Goal: Information Seeking & Learning: Learn about a topic

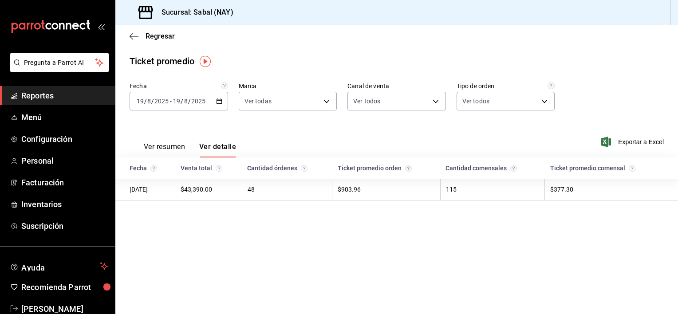
click at [46, 96] on span "Reportes" at bounding box center [64, 96] width 87 height 12
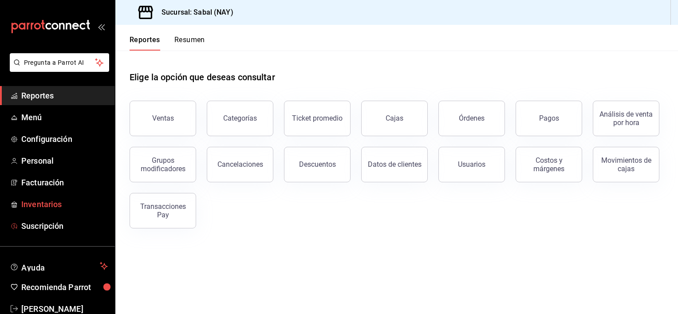
click at [43, 206] on span "Inventarios" at bounding box center [64, 204] width 87 height 12
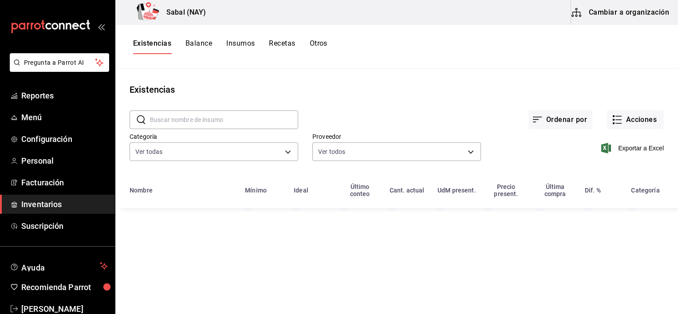
click at [169, 118] on input "text" at bounding box center [224, 120] width 148 height 18
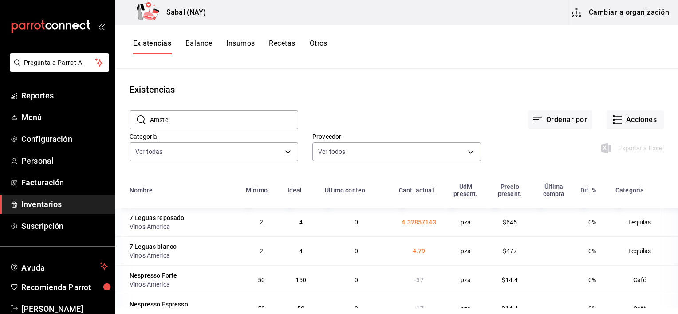
type input "Amstel"
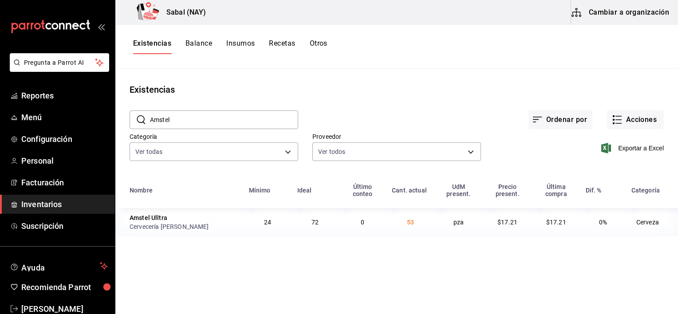
click at [313, 43] on button "Otros" at bounding box center [319, 46] width 18 height 15
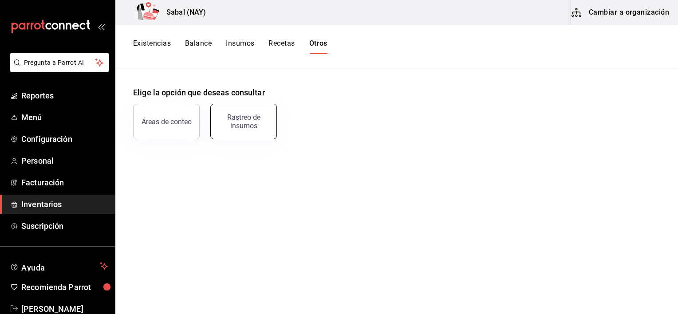
click at [238, 123] on div "Rastreo de insumos" at bounding box center [243, 121] width 55 height 17
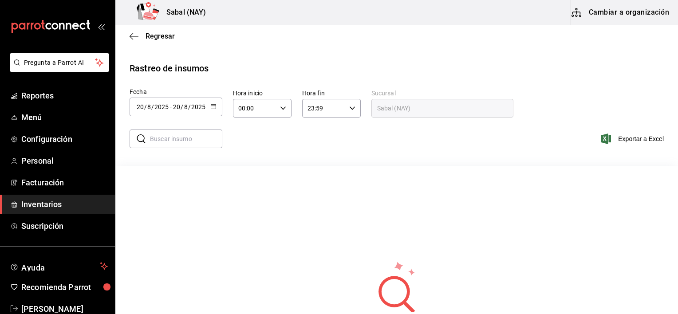
drag, startPoint x: 183, startPoint y: 141, endPoint x: 154, endPoint y: 139, distance: 28.4
click at [154, 139] on input "text" at bounding box center [186, 139] width 72 height 18
click at [232, 128] on div "​ ​ Exportar a Excel" at bounding box center [393, 144] width 570 height 36
click at [196, 142] on input "text" at bounding box center [186, 139] width 72 height 18
click at [168, 135] on input "text" at bounding box center [186, 139] width 72 height 18
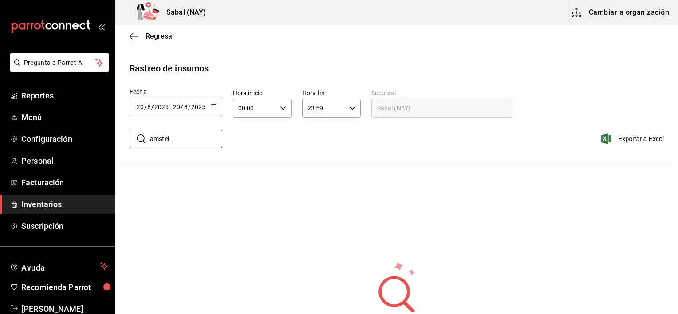
type input "Amstel"
click at [211, 107] on icon "button" at bounding box center [213, 106] width 6 height 6
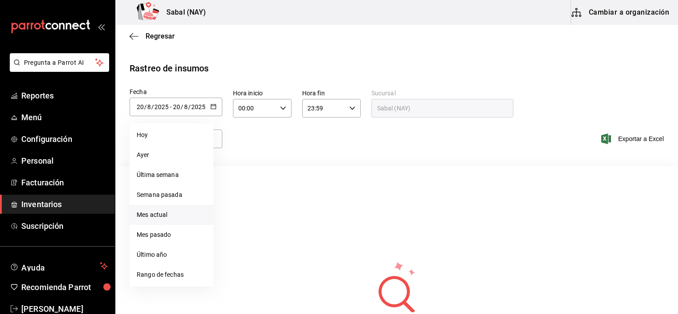
click at [163, 216] on li "Mes actual" at bounding box center [172, 215] width 84 height 20
type input "[DATE]"
type input "1"
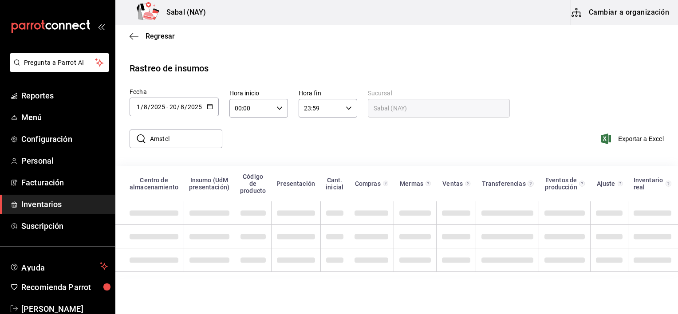
click at [286, 150] on div "​ Amstel ​ Exportar a Excel" at bounding box center [393, 144] width 570 height 36
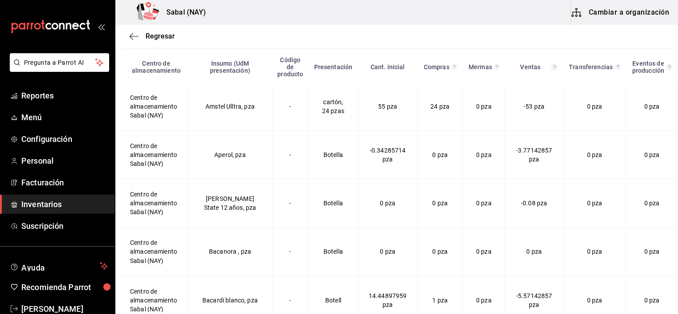
scroll to position [326, 0]
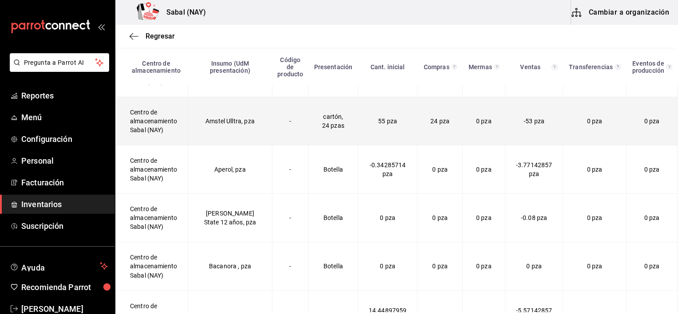
click at [417, 115] on td "24 pza" at bounding box center [439, 121] width 45 height 48
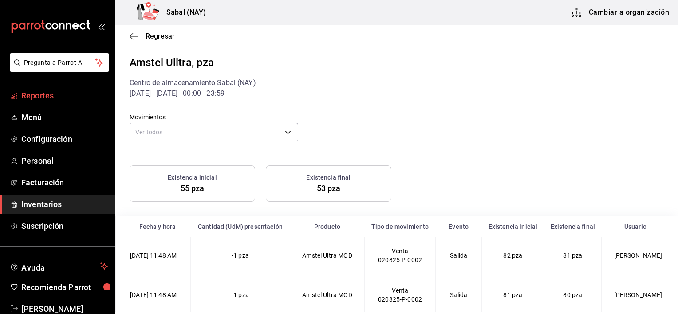
click at [39, 93] on span "Reportes" at bounding box center [64, 96] width 87 height 12
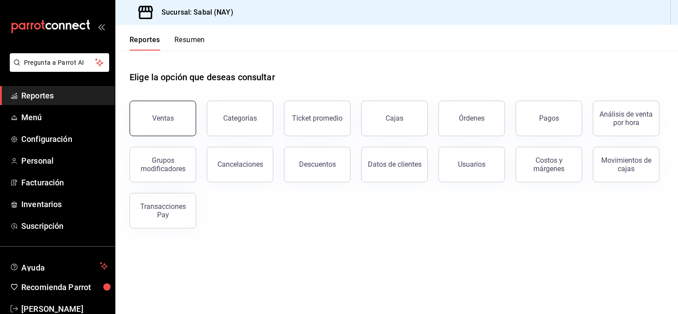
click at [158, 126] on button "Ventas" at bounding box center [163, 118] width 67 height 35
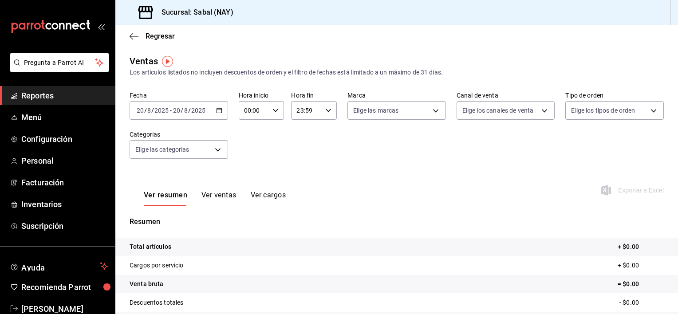
click at [221, 111] on div "[DATE] [DATE] - [DATE] [DATE]" at bounding box center [179, 110] width 98 height 19
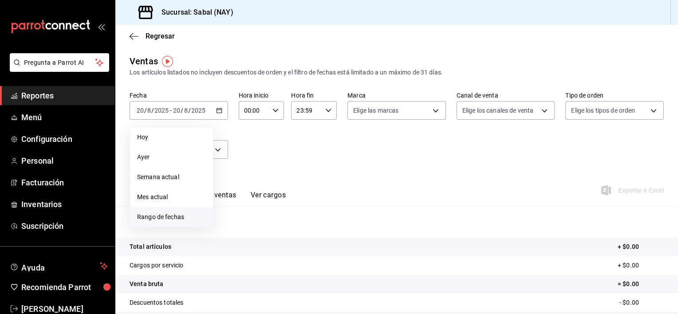
click at [164, 218] on span "Rango de fechas" at bounding box center [171, 216] width 69 height 9
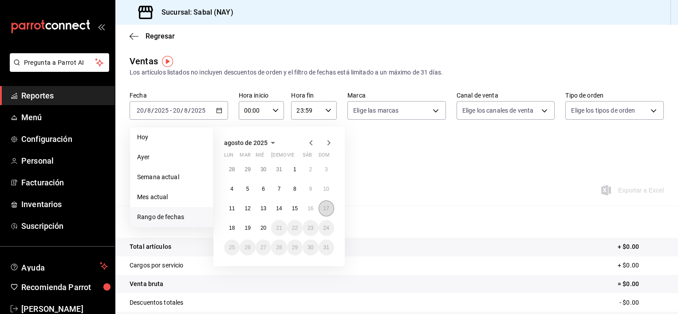
click at [328, 206] on abbr "17" at bounding box center [326, 208] width 6 height 6
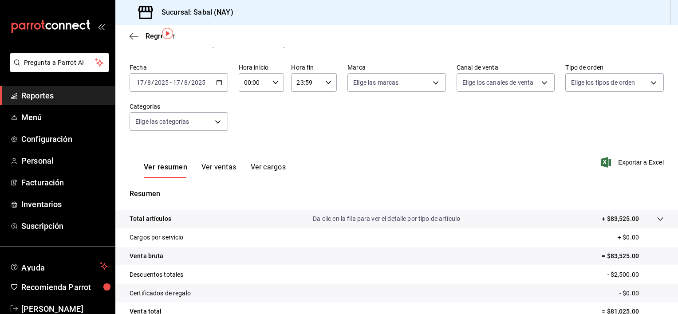
scroll to position [27, 0]
click at [215, 224] on div "Total artículos Da clic en la fila para ver el detalle por tipo de artículo + $…" at bounding box center [384, 220] width 509 height 9
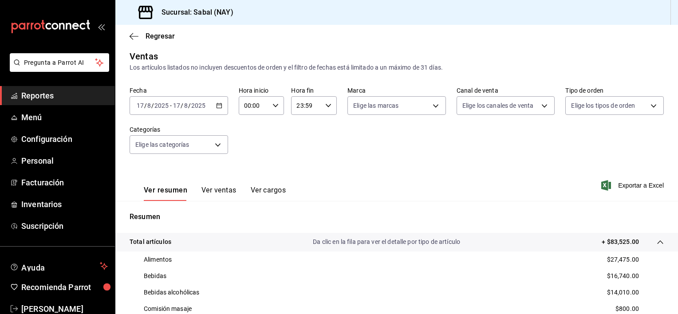
scroll to position [0, 0]
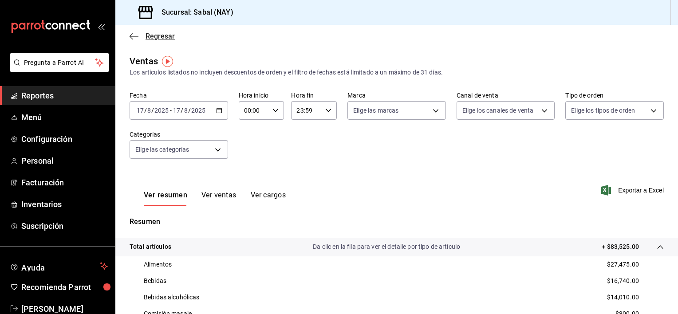
click at [133, 35] on icon "button" at bounding box center [134, 36] width 9 height 8
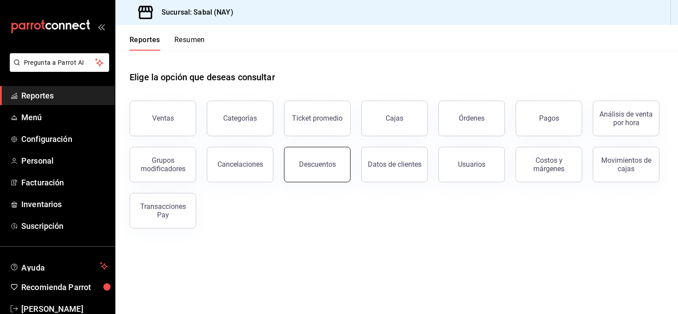
click at [316, 164] on div "Descuentos" at bounding box center [317, 164] width 37 height 8
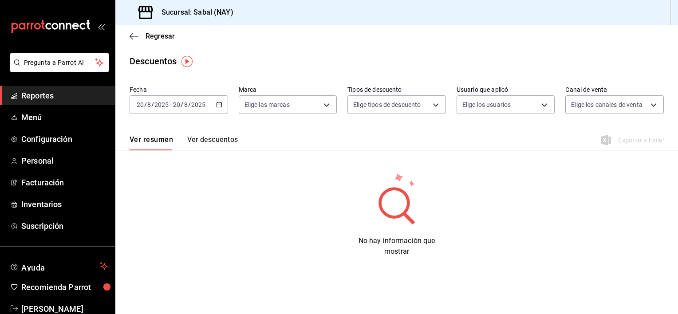
click at [222, 105] on icon "button" at bounding box center [219, 105] width 6 height 6
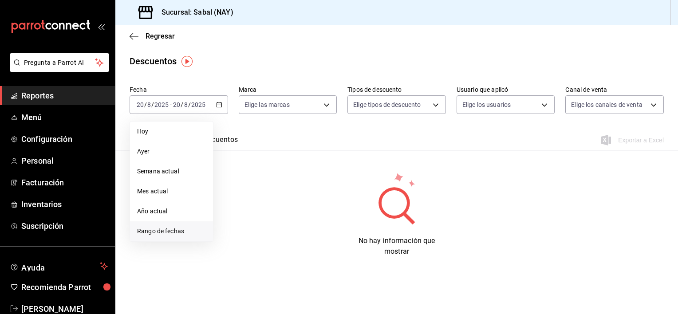
drag, startPoint x: 183, startPoint y: 233, endPoint x: 169, endPoint y: 231, distance: 14.7
click at [169, 231] on span "Rango de fechas" at bounding box center [171, 231] width 69 height 9
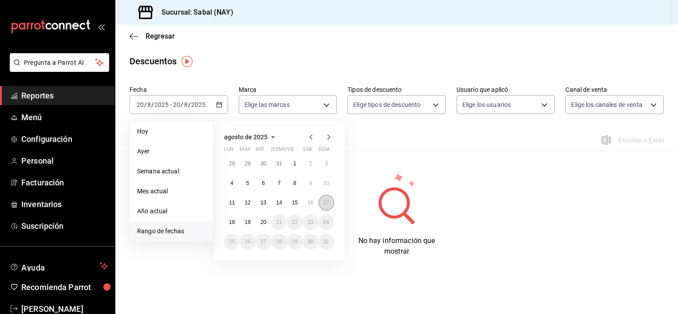
click at [325, 201] on abbr "17" at bounding box center [326, 203] width 6 height 6
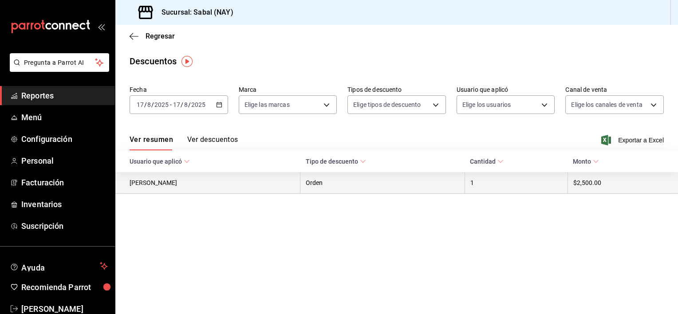
click at [585, 185] on th "$2,500.00" at bounding box center [622, 183] width 110 height 22
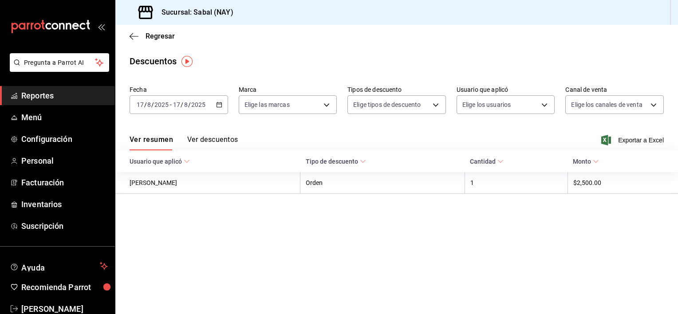
drag, startPoint x: 585, startPoint y: 185, endPoint x: 532, endPoint y: 213, distance: 59.7
click at [532, 213] on main "Regresar Descuentos Fecha [DATE] [DATE] - [DATE] [DATE] Marca Elige las marcas …" at bounding box center [396, 169] width 562 height 289
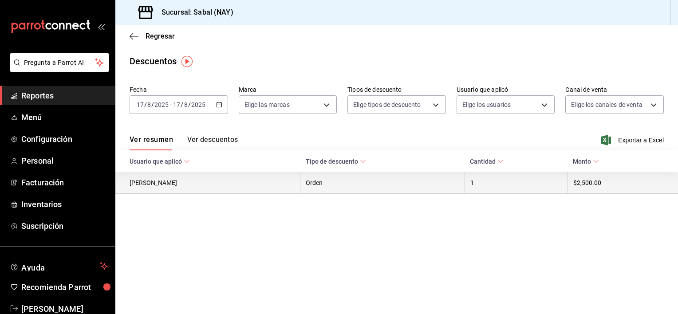
click at [210, 184] on th "[PERSON_NAME]" at bounding box center [207, 183] width 185 height 22
click at [157, 183] on th "[PERSON_NAME]" at bounding box center [207, 183] width 185 height 22
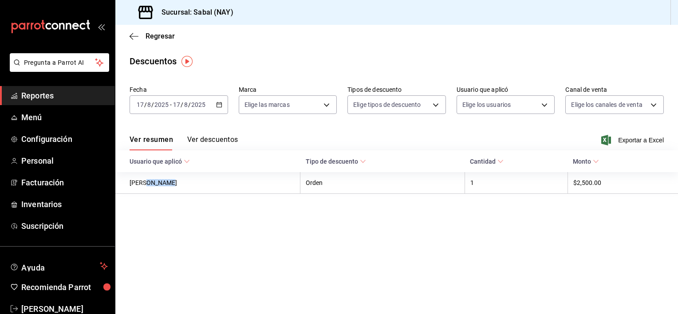
drag, startPoint x: 157, startPoint y: 183, endPoint x: 211, endPoint y: 138, distance: 70.3
click at [211, 138] on button "Ver descuentos" at bounding box center [212, 142] width 51 height 15
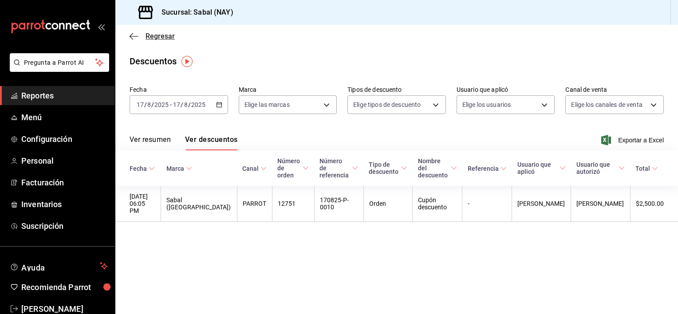
click at [132, 35] on icon "button" at bounding box center [134, 36] width 9 height 8
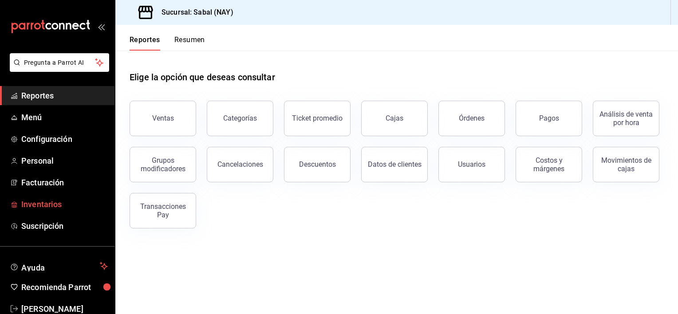
click at [62, 209] on span "Inventarios" at bounding box center [64, 204] width 87 height 12
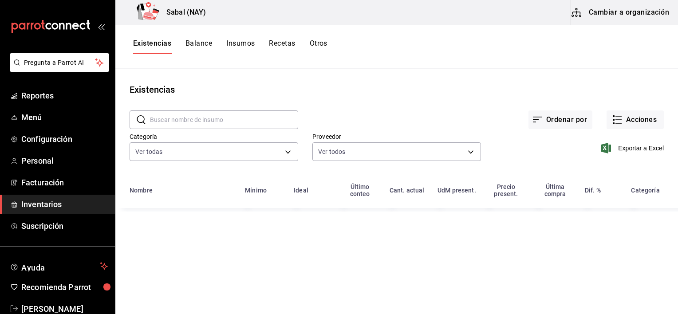
click at [327, 46] on button "Otros" at bounding box center [319, 46] width 18 height 15
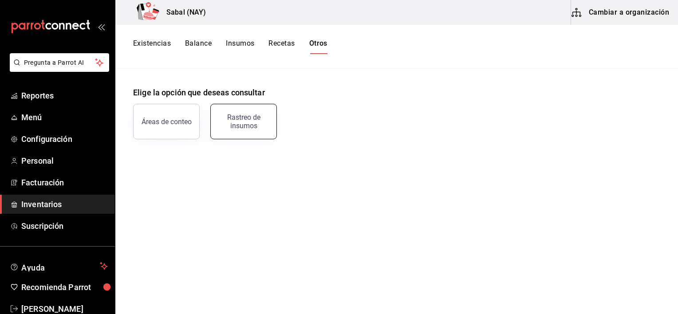
click at [250, 127] on div "Rastreo de insumos" at bounding box center [243, 121] width 55 height 17
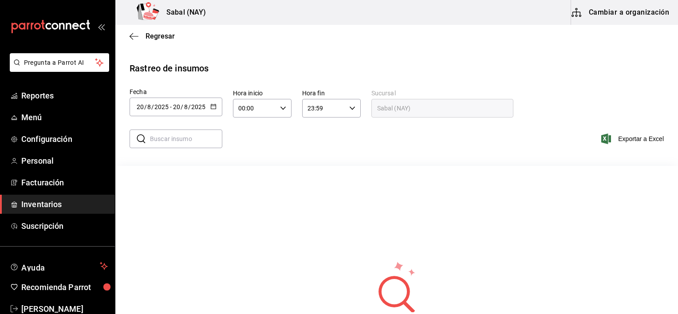
click at [216, 105] on icon "button" at bounding box center [213, 106] width 6 height 6
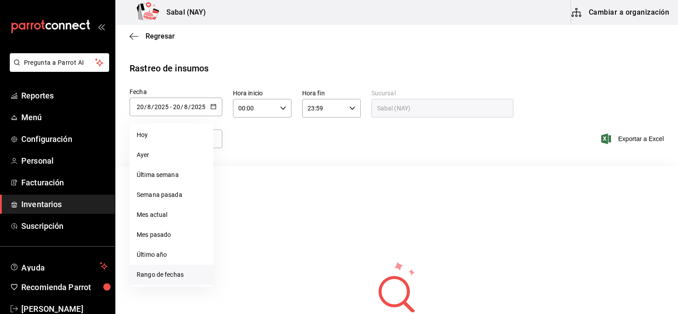
click at [177, 276] on li "Rango de fechas" at bounding box center [172, 275] width 84 height 20
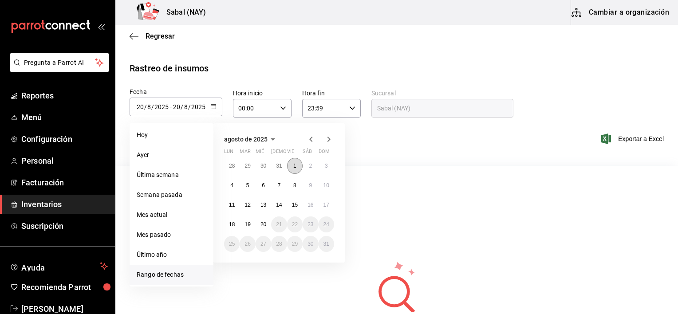
click at [295, 165] on abbr "1" at bounding box center [294, 166] width 3 height 6
click at [264, 221] on abbr "20" at bounding box center [263, 224] width 6 height 6
type input "[DATE]"
type input "1"
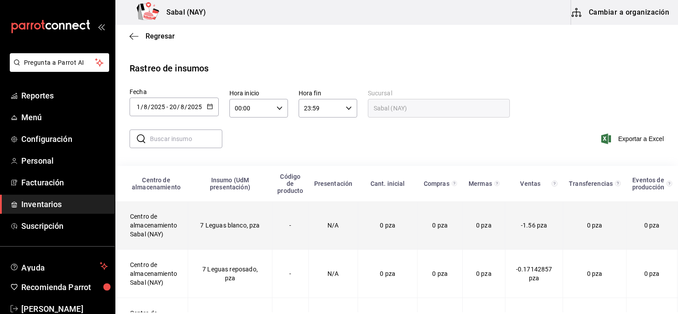
click at [389, 232] on td "0 pza" at bounding box center [388, 225] width 60 height 48
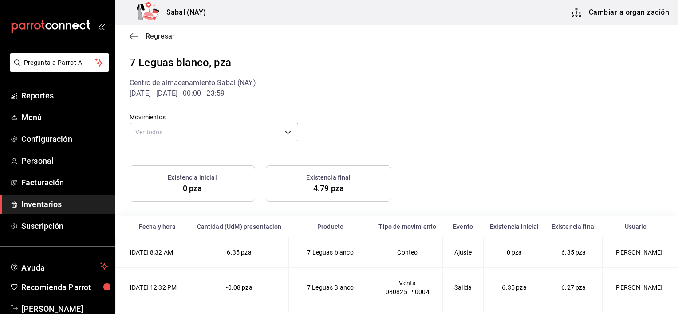
click at [135, 35] on icon "button" at bounding box center [134, 36] width 9 height 8
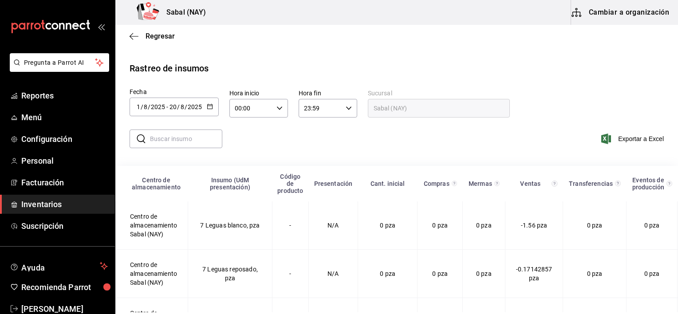
click at [180, 134] on input "text" at bounding box center [186, 139] width 72 height 18
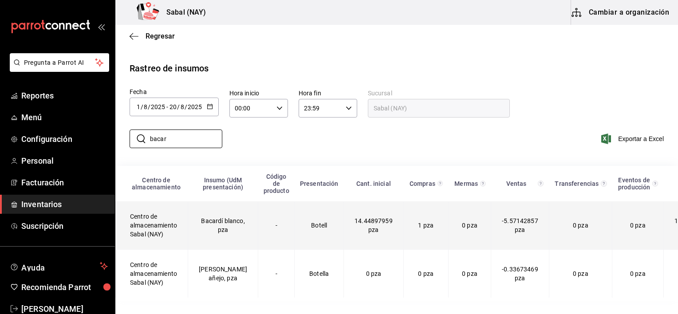
type input "bacar"
click at [403, 225] on td "1 pza" at bounding box center [425, 225] width 45 height 48
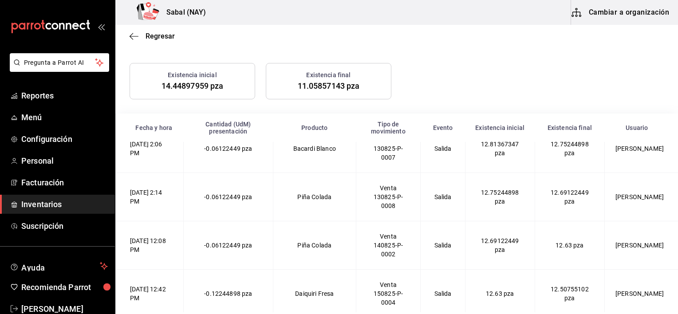
scroll to position [2311, 0]
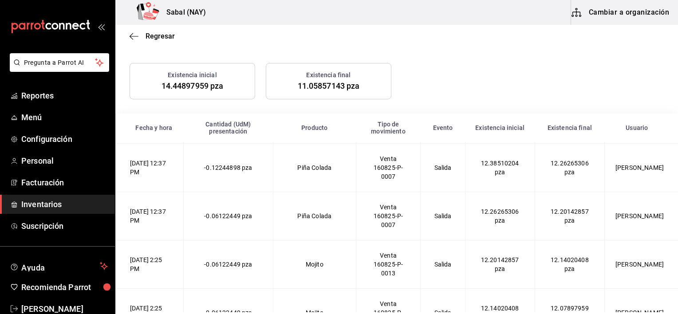
drag, startPoint x: 664, startPoint y: 272, endPoint x: 662, endPoint y: 298, distance: 25.8
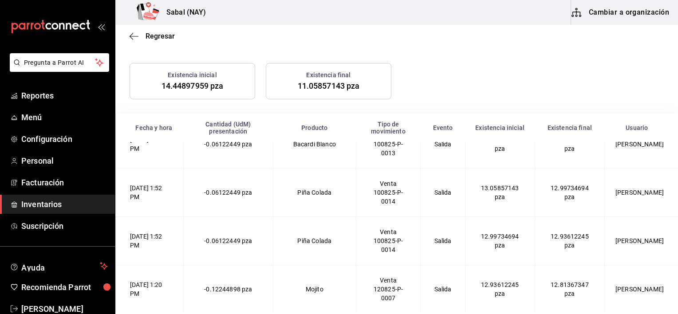
scroll to position [1621, 0]
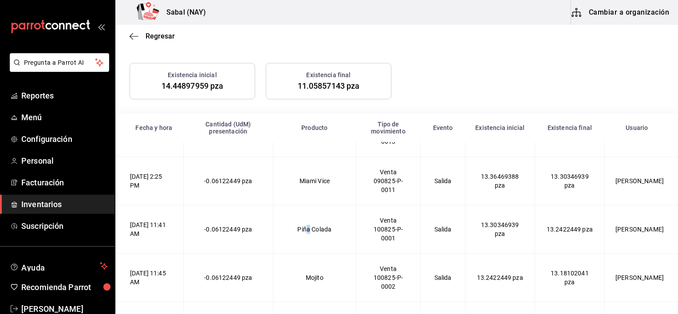
drag, startPoint x: 676, startPoint y: 244, endPoint x: 309, endPoint y: 246, distance: 367.3
click at [309, 246] on td "Piña Colada" at bounding box center [314, 229] width 83 height 48
drag, startPoint x: 309, startPoint y: 246, endPoint x: 275, endPoint y: 209, distance: 49.6
click at [273, 209] on td "-0.06122449 pza" at bounding box center [228, 229] width 90 height 48
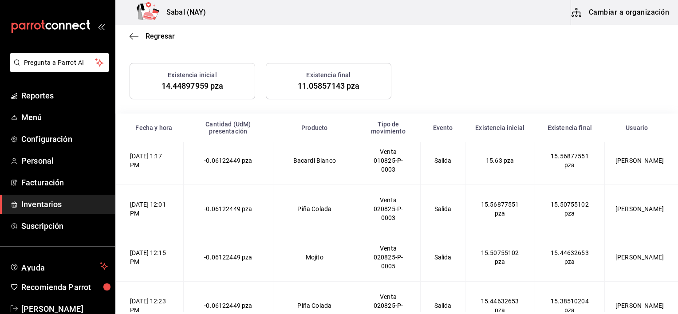
scroll to position [0, 0]
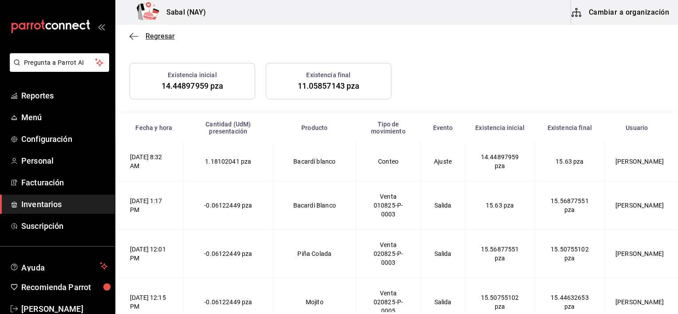
click at [138, 35] on icon "button" at bounding box center [134, 36] width 9 height 8
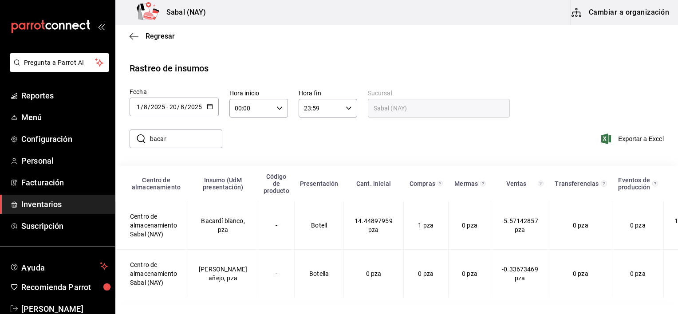
scroll to position [5, 0]
drag, startPoint x: 199, startPoint y: 137, endPoint x: 141, endPoint y: 130, distance: 58.0
click at [141, 130] on div "​ bacar ​" at bounding box center [176, 139] width 93 height 19
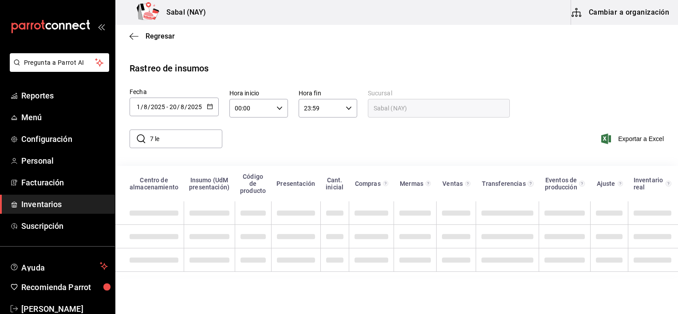
scroll to position [0, 0]
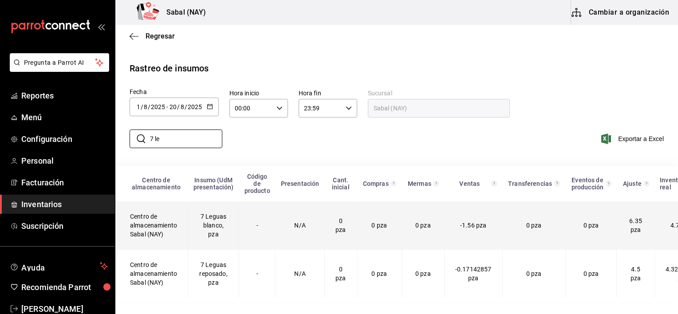
type input "7 le"
click at [245, 234] on td "-" at bounding box center [257, 225] width 36 height 48
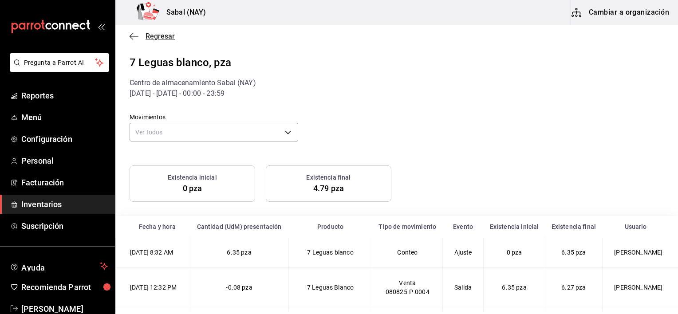
click at [133, 36] on icon "button" at bounding box center [134, 36] width 9 height 8
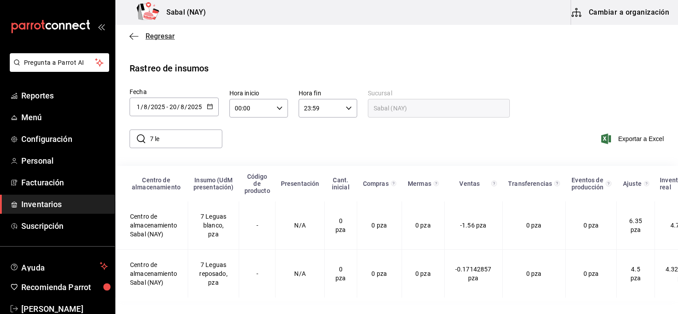
click at [130, 35] on icon "button" at bounding box center [134, 36] width 9 height 8
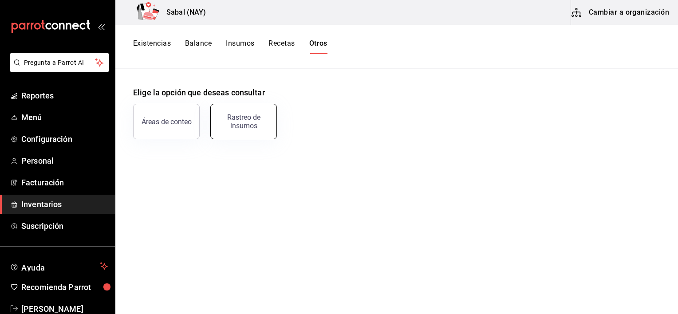
click at [252, 132] on button "Rastreo de insumos" at bounding box center [243, 121] width 67 height 35
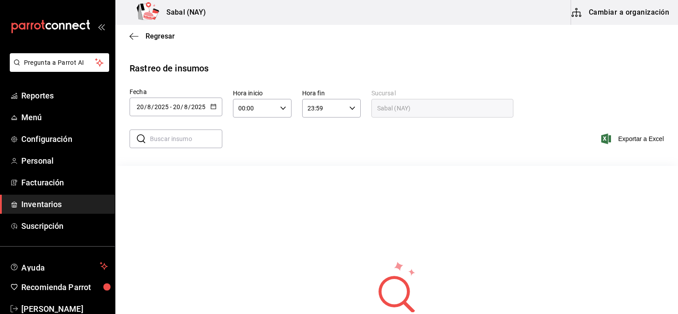
click at [216, 106] on icon "button" at bounding box center [213, 106] width 6 height 6
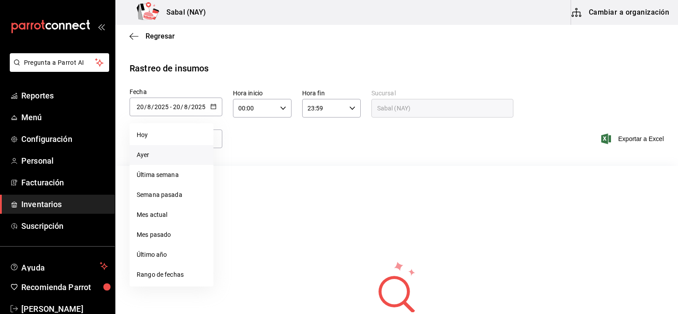
click at [144, 157] on li "Ayer" at bounding box center [172, 155] width 84 height 20
type input "[DATE]"
type input "19"
type input "[DATE]"
type input "19"
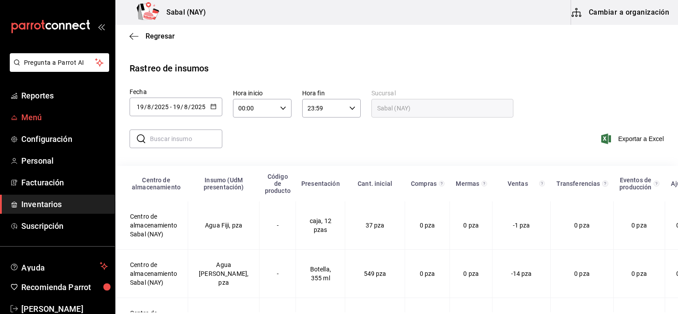
click at [32, 124] on link "Menú" at bounding box center [57, 117] width 115 height 19
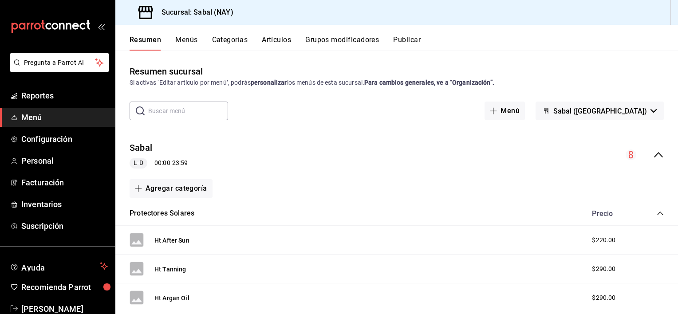
click at [192, 110] on input "text" at bounding box center [188, 111] width 80 height 18
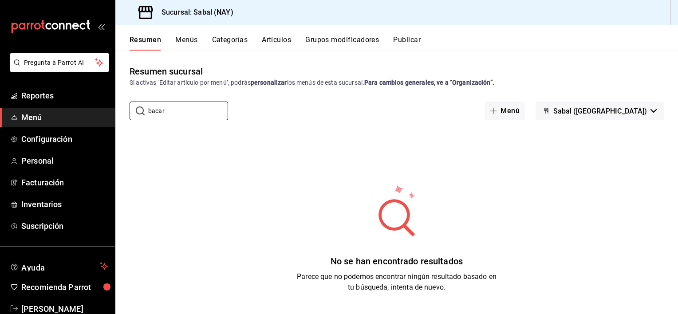
type input "bacar"
click at [286, 40] on button "Artículos" at bounding box center [276, 42] width 29 height 15
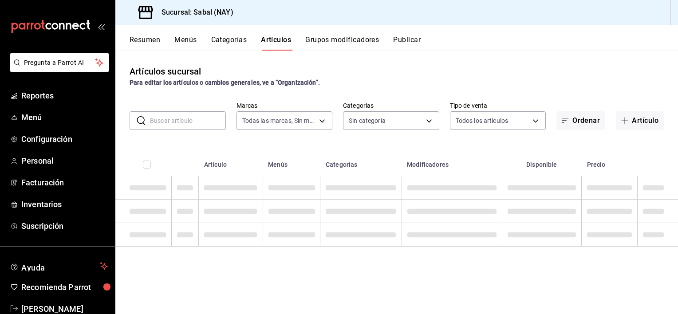
type input "7bb9fc4a-963e-4e00-9402-9ac56289446f"
click at [185, 123] on input "text" at bounding box center [188, 121] width 76 height 18
type input "b"
type input "bed2594b-a15d-4bd4-87ff-97f97ee034ef,89ba1751-3de3-413f-a6d3-d357b79ae5de,3a12d…"
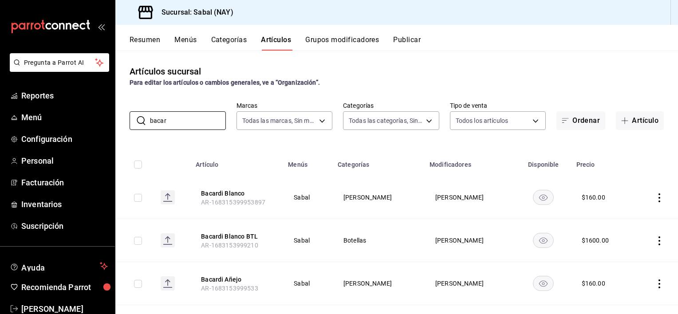
type input "bacar"
click at [465, 75] on div "Artículos sucursal Para editar los artículos o cambios generales, ve a “Organiz…" at bounding box center [396, 76] width 562 height 23
click at [35, 102] on link "Reportes" at bounding box center [57, 95] width 115 height 19
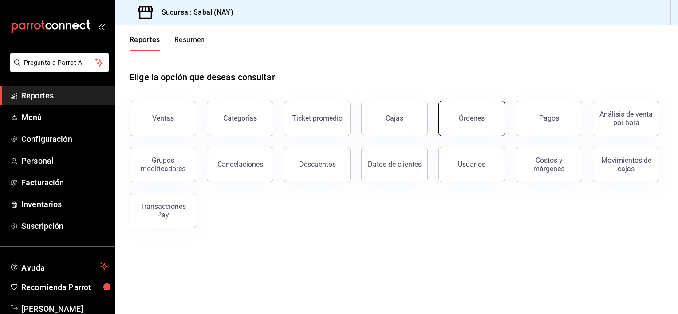
click at [467, 126] on button "Órdenes" at bounding box center [471, 118] width 67 height 35
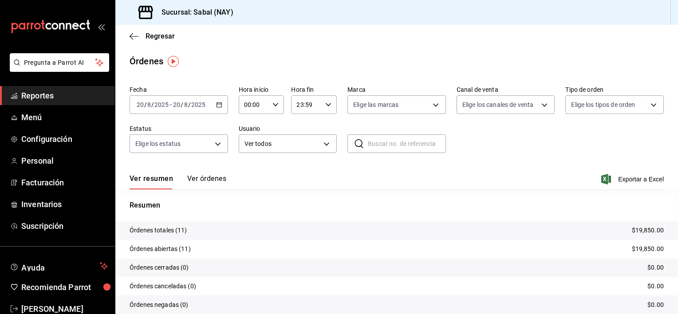
click at [213, 179] on button "Ver órdenes" at bounding box center [206, 181] width 39 height 15
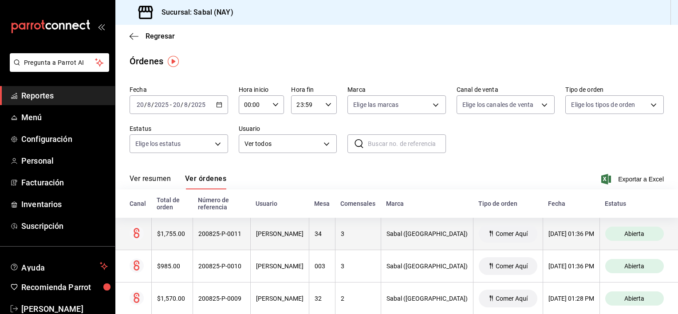
click at [284, 241] on th "[PERSON_NAME]" at bounding box center [279, 234] width 59 height 32
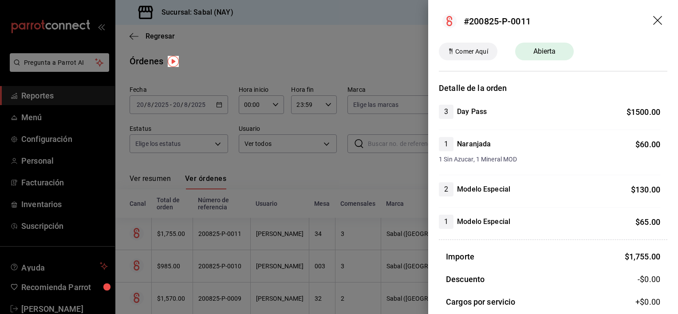
click at [653, 21] on icon "drag" at bounding box center [658, 21] width 11 height 11
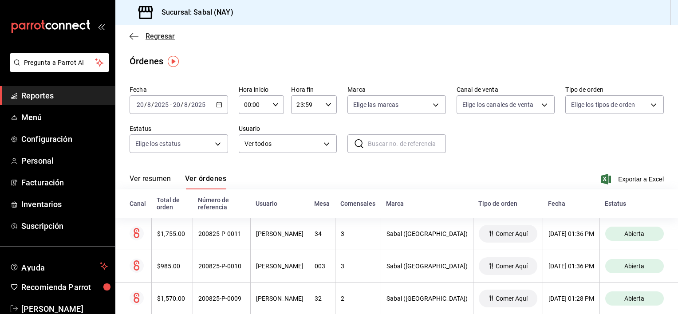
click at [133, 35] on icon "button" at bounding box center [134, 36] width 9 height 8
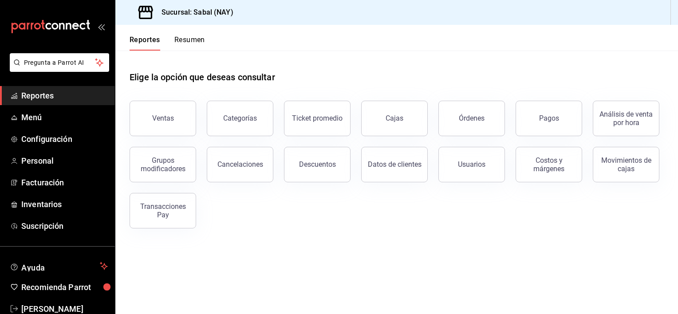
click at [390, 208] on div "Ventas Categorías Ticket promedio Cajas Órdenes Pagos Análisis de venta por hor…" at bounding box center [391, 159] width 545 height 138
click at [176, 115] on button "Ventas" at bounding box center [163, 118] width 67 height 35
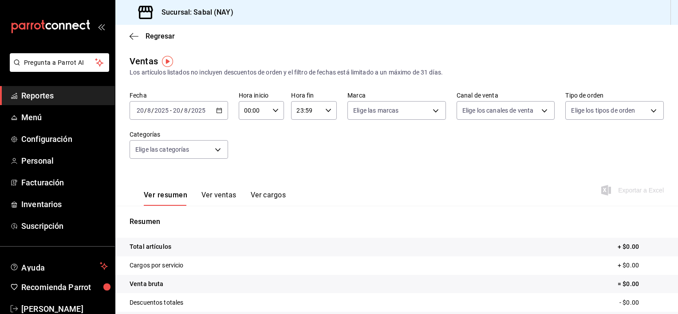
click at [222, 111] on div "[DATE] [DATE] - [DATE] [DATE]" at bounding box center [179, 110] width 98 height 19
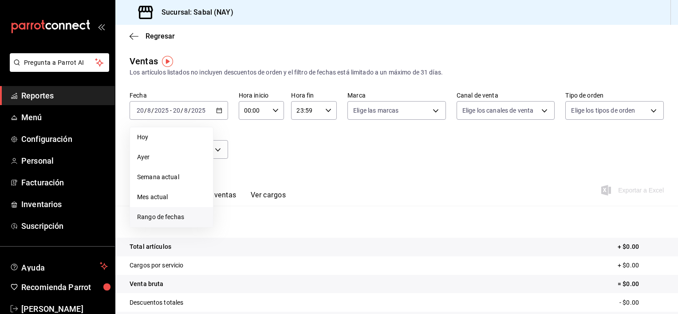
click at [159, 217] on span "Rango de fechas" at bounding box center [171, 216] width 69 height 9
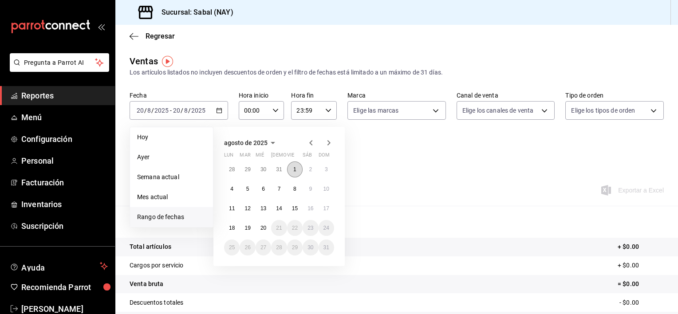
click at [294, 170] on abbr "1" at bounding box center [294, 169] width 3 height 6
click at [264, 231] on button "20" at bounding box center [264, 228] width 16 height 16
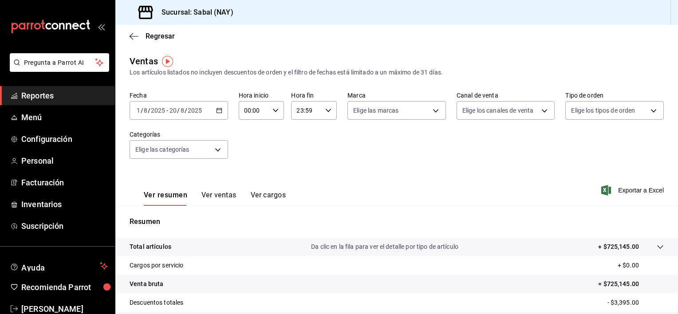
click at [230, 194] on button "Ver ventas" at bounding box center [218, 198] width 35 height 15
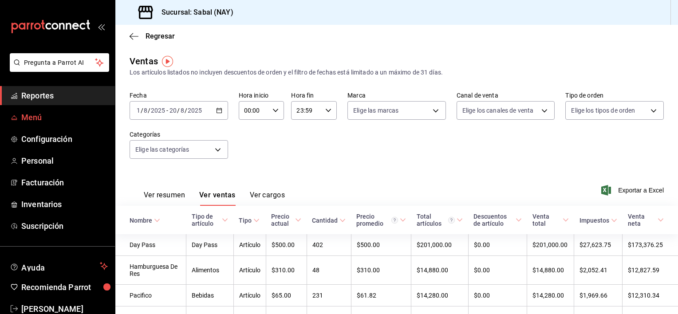
click at [31, 118] on span "Menú" at bounding box center [64, 117] width 87 height 12
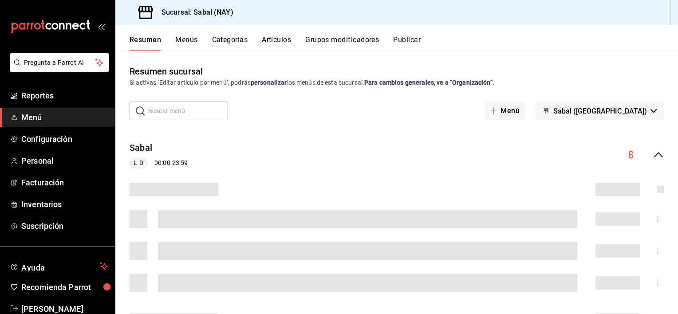
click at [179, 114] on input "text" at bounding box center [188, 111] width 80 height 18
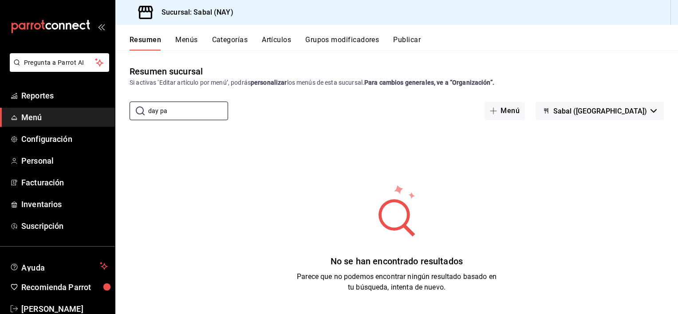
type input "day pa"
click at [279, 35] on button "Artículos" at bounding box center [276, 42] width 29 height 15
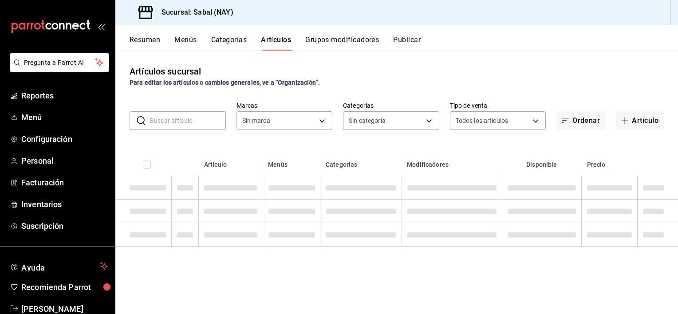
click at [170, 124] on input "text" at bounding box center [188, 121] width 76 height 18
type input "7bb9fc4a-963e-4e00-9402-9ac56289446f"
type input "d"
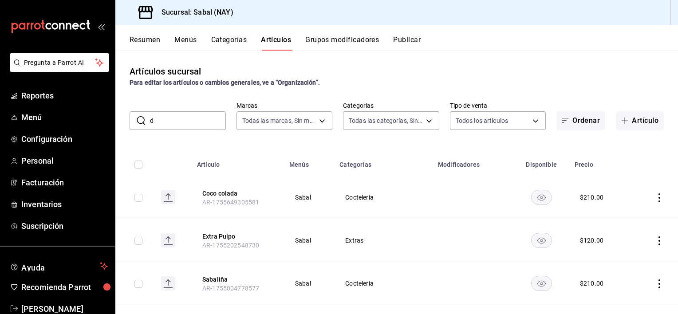
type input "bed2594b-a15d-4bd4-87ff-97f97ee034ef,89ba1751-3de3-413f-a6d3-d357b79ae5de,3a12d…"
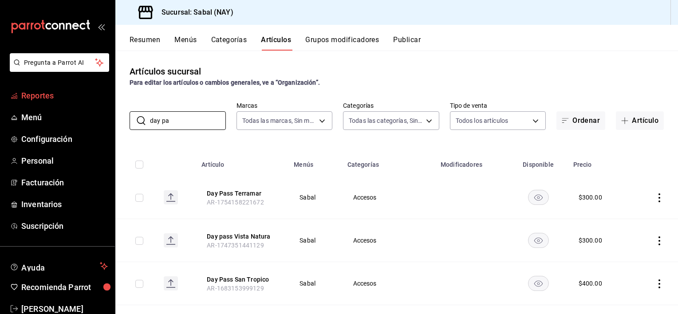
type input "day pa"
click at [41, 95] on span "Reportes" at bounding box center [64, 96] width 87 height 12
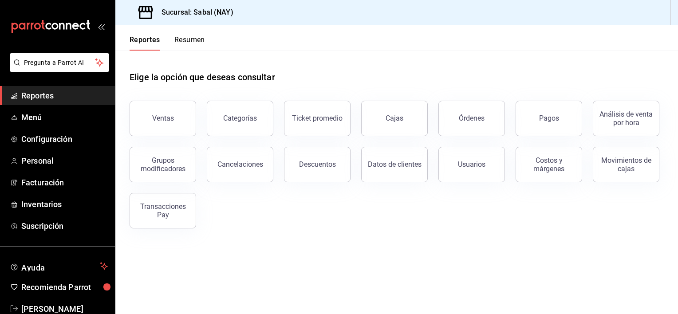
click at [573, 256] on main "Elige la opción que deseas consultar Ventas Categorías Ticket promedio Cajas Ór…" at bounding box center [396, 182] width 562 height 263
